Goal: Task Accomplishment & Management: Manage account settings

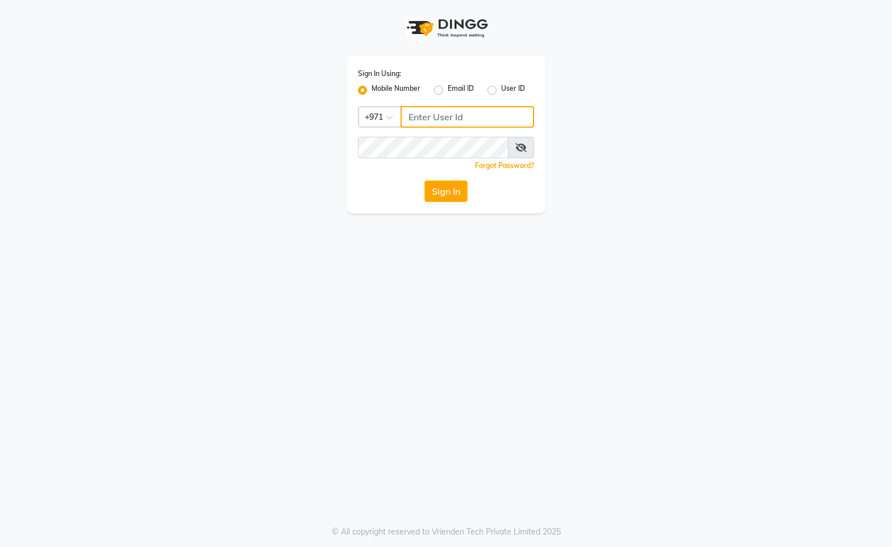
click at [521, 110] on input "Username" at bounding box center [466, 117] width 133 height 22
type input "529045115"
click at [484, 132] on div "Sign In Using: Mobile Number Email ID User ID Country Code × [PHONE_NUMBER] Rem…" at bounding box center [445, 134] width 199 height 157
click at [436, 197] on button "Sign In" at bounding box center [445, 192] width 43 height 22
click at [524, 147] on icon at bounding box center [520, 147] width 11 height 9
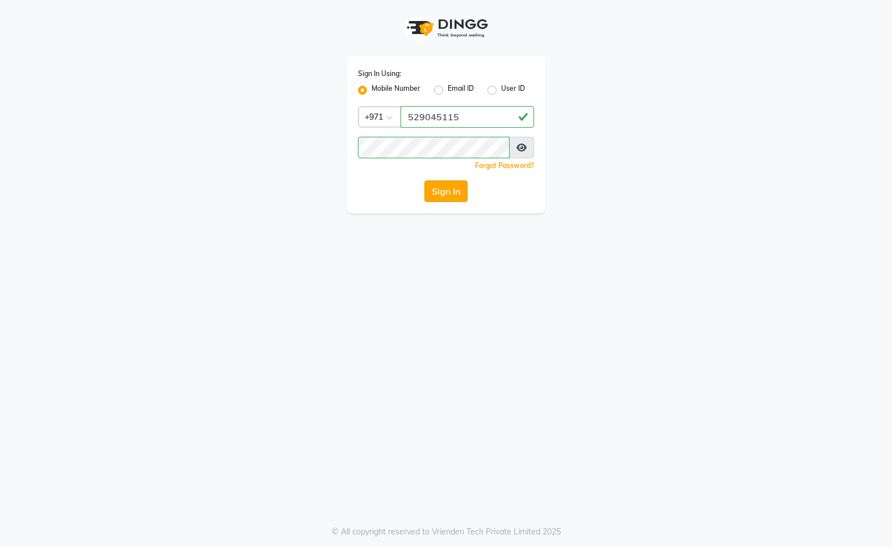
click at [457, 198] on button "Sign In" at bounding box center [445, 192] width 43 height 22
click at [443, 190] on button "Sign In" at bounding box center [445, 192] width 43 height 22
click at [450, 190] on button "Sign In" at bounding box center [445, 192] width 43 height 22
click at [424, 181] on button "Sign In" at bounding box center [445, 192] width 43 height 22
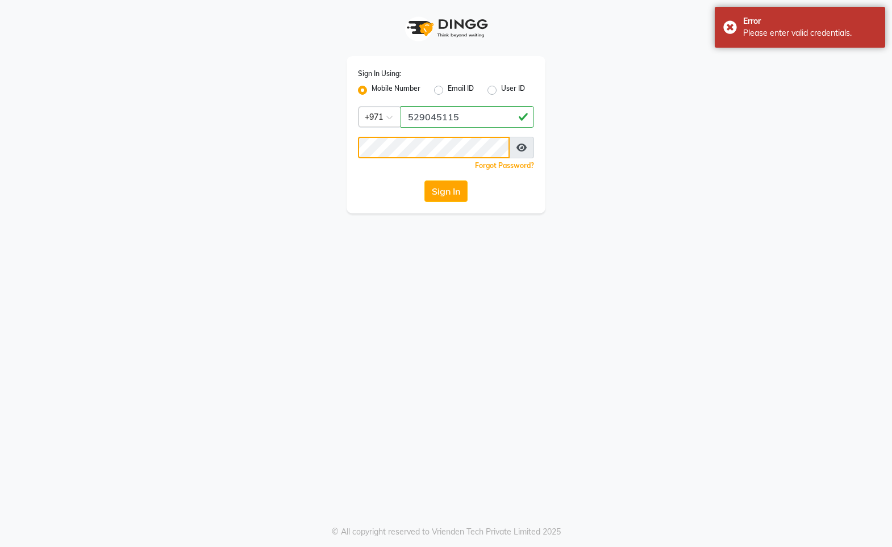
click at [424, 181] on button "Sign In" at bounding box center [445, 192] width 43 height 22
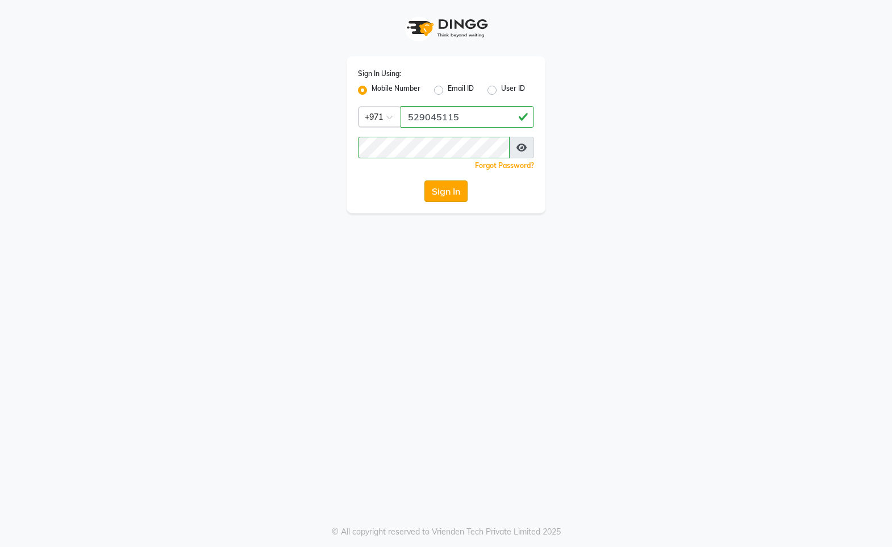
click at [430, 187] on button "Sign In" at bounding box center [445, 192] width 43 height 22
click at [447, 182] on button "Sign In" at bounding box center [445, 192] width 43 height 22
click at [495, 162] on link "Forgot Password?" at bounding box center [504, 165] width 59 height 9
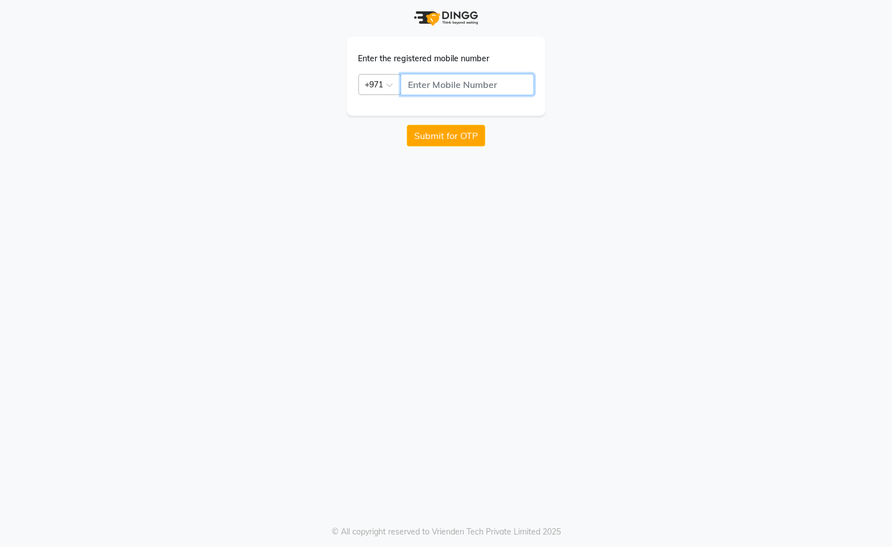
click at [441, 86] on input "text" at bounding box center [466, 85] width 133 height 22
type input "529045115"
click at [471, 144] on button "Submit for OTP" at bounding box center [446, 136] width 78 height 22
